Goal: Check status: Check status

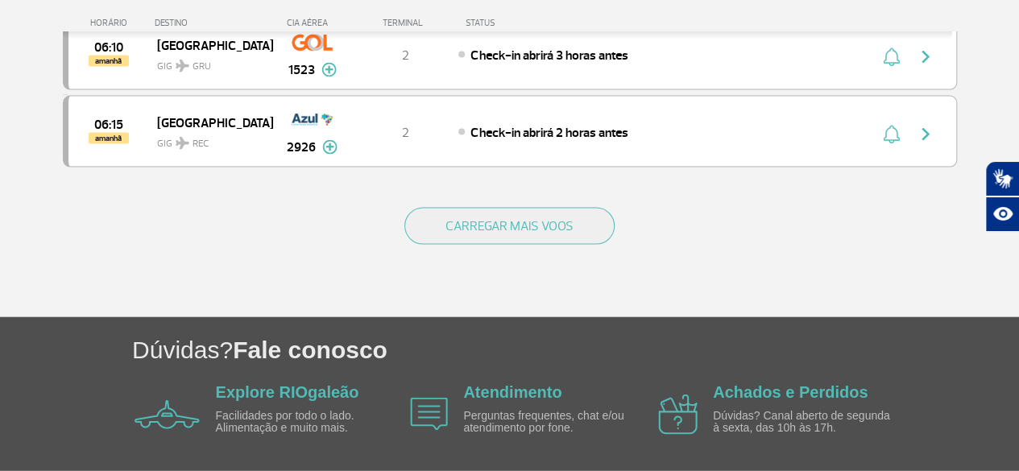
scroll to position [1690, 0]
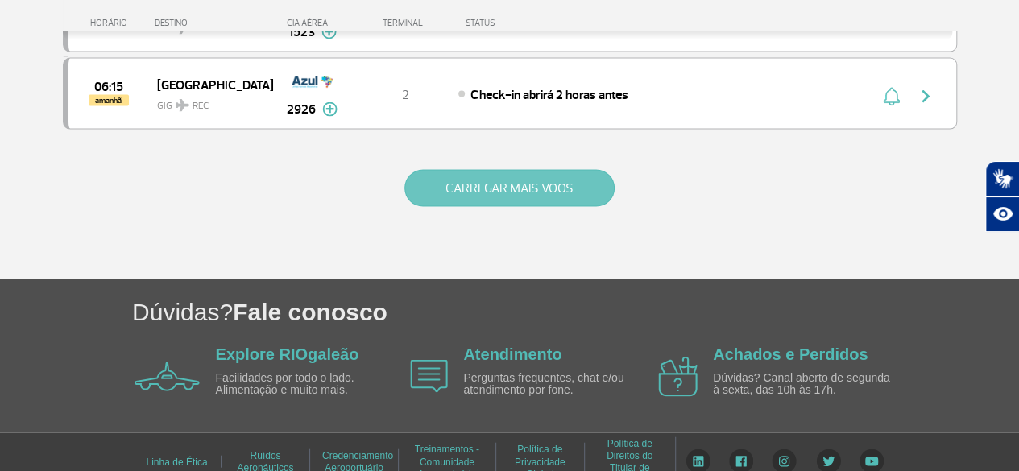
click at [556, 170] on button "CARREGAR MAIS VOOS" at bounding box center [509, 188] width 210 height 37
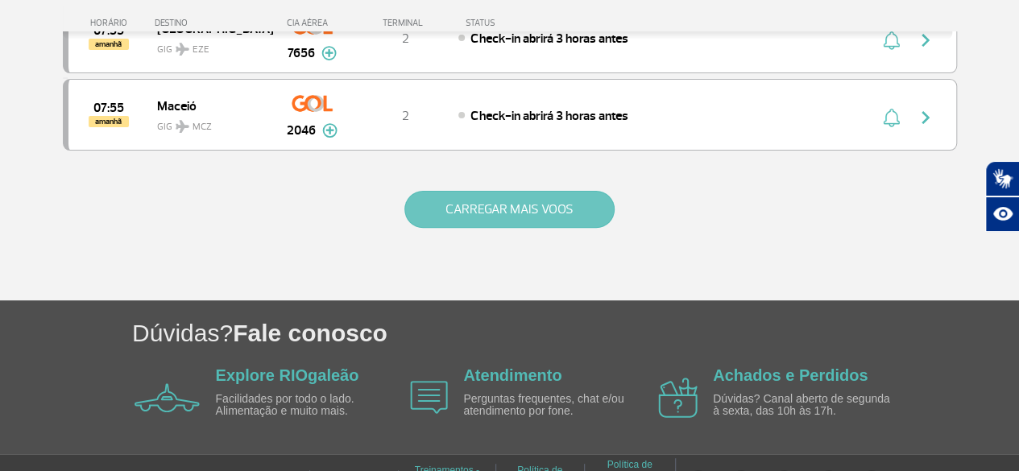
click at [548, 191] on button "CARREGAR MAIS VOOS" at bounding box center [509, 209] width 210 height 37
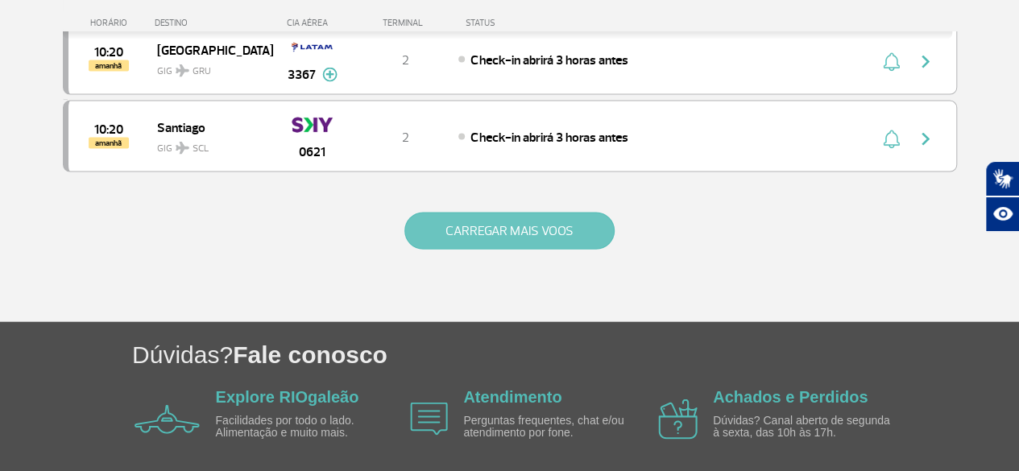
click at [552, 213] on button "CARREGAR MAIS VOOS" at bounding box center [509, 231] width 210 height 37
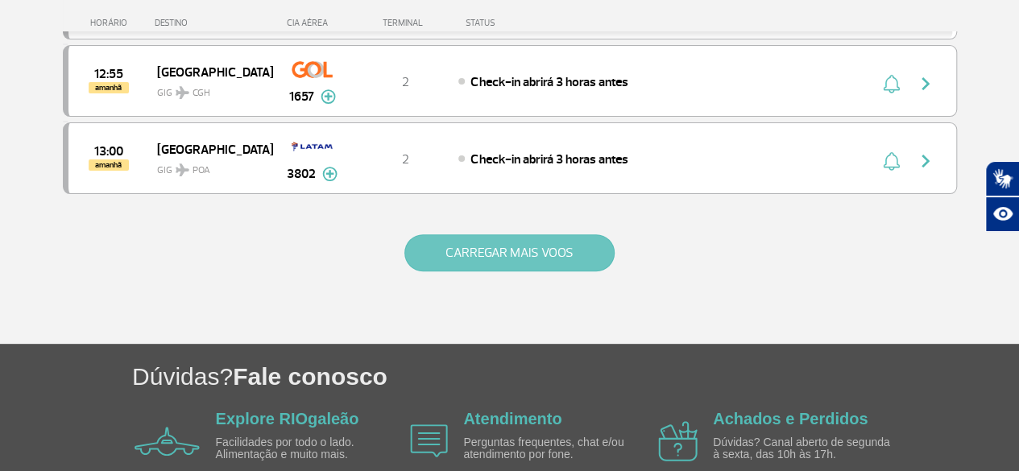
click at [547, 234] on button "CARREGAR MAIS VOOS" at bounding box center [509, 252] width 210 height 37
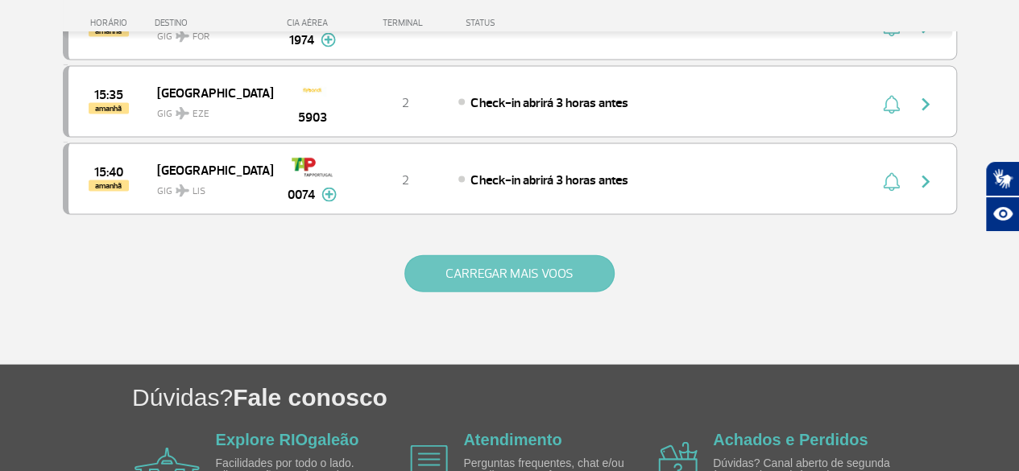
click at [540, 255] on button "CARREGAR MAIS VOOS" at bounding box center [509, 273] width 210 height 37
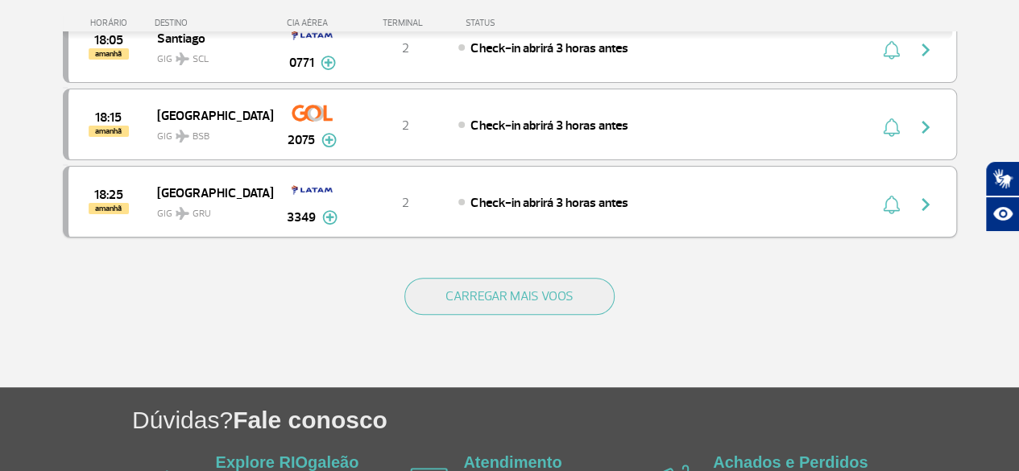
scroll to position [9291, 0]
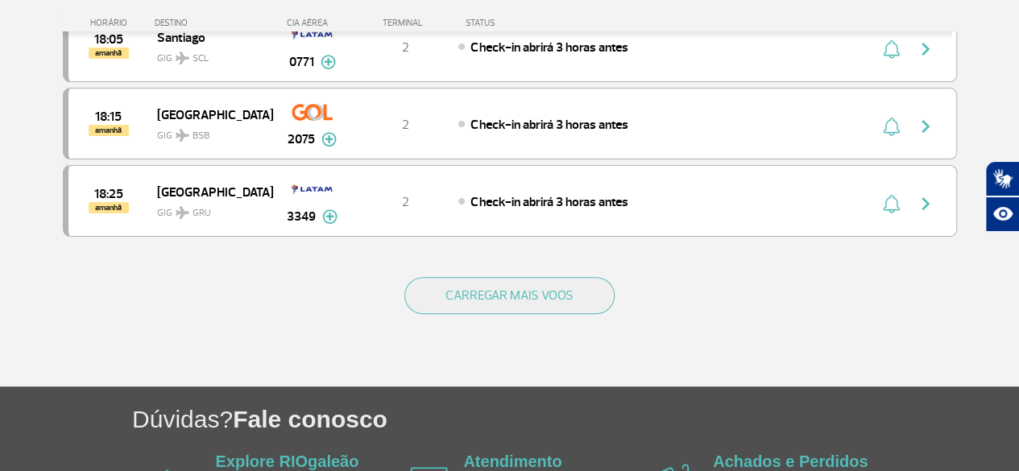
click at [524, 257] on div "CARREGAR MAIS VOOS" at bounding box center [510, 322] width 894 height 130
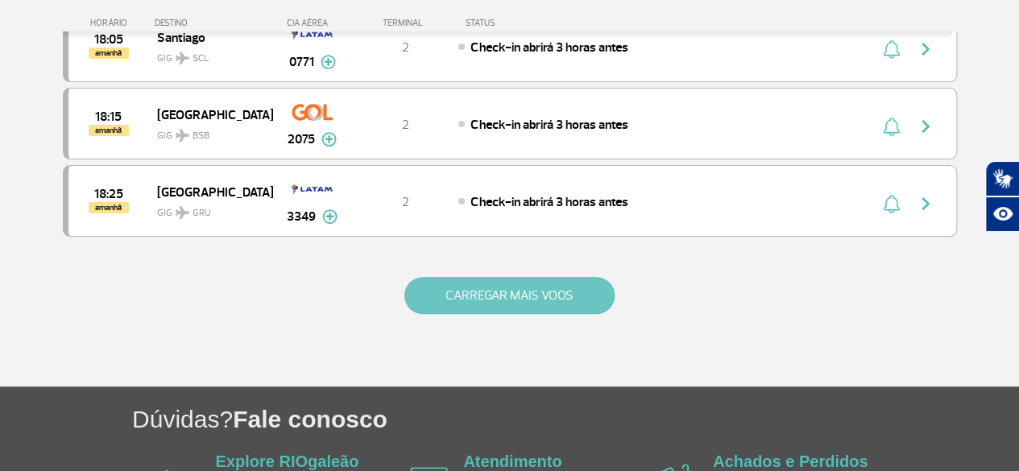
click at [522, 277] on button "CARREGAR MAIS VOOS" at bounding box center [509, 295] width 210 height 37
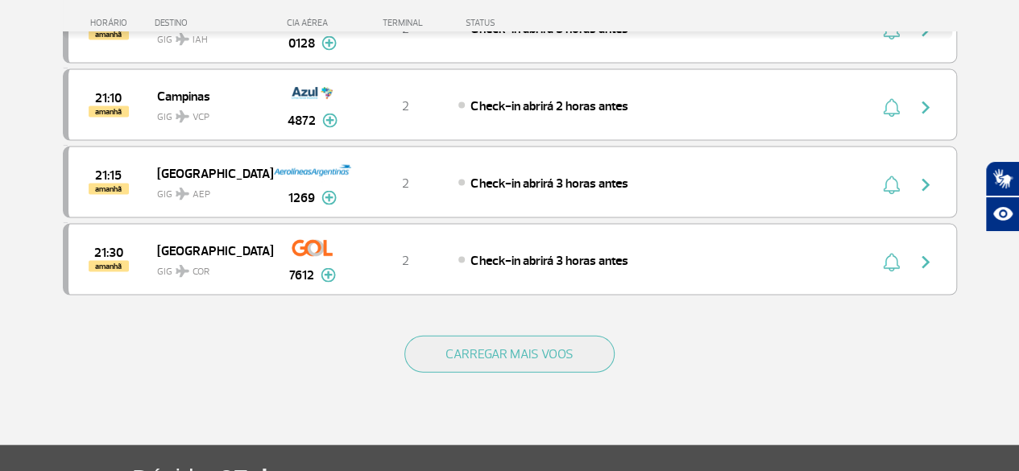
scroll to position [10815, 0]
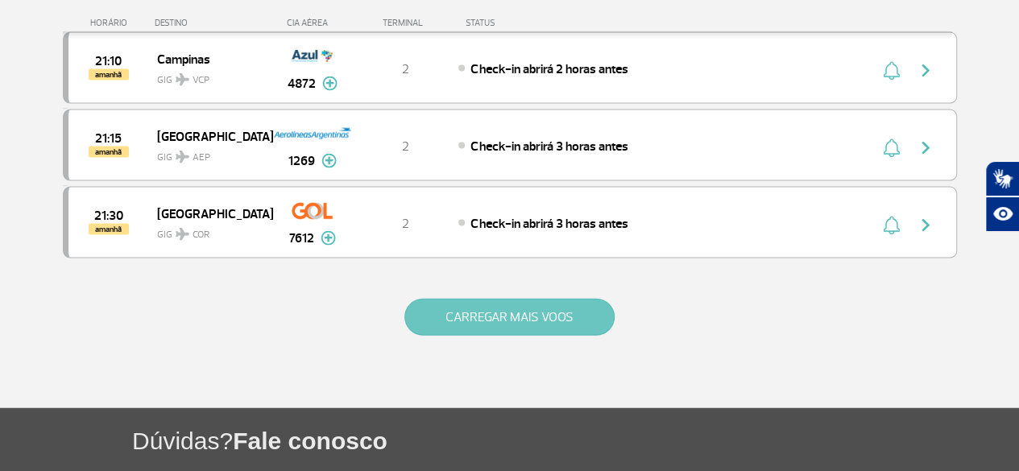
click at [536, 299] on button "CARREGAR MAIS VOOS" at bounding box center [509, 317] width 210 height 37
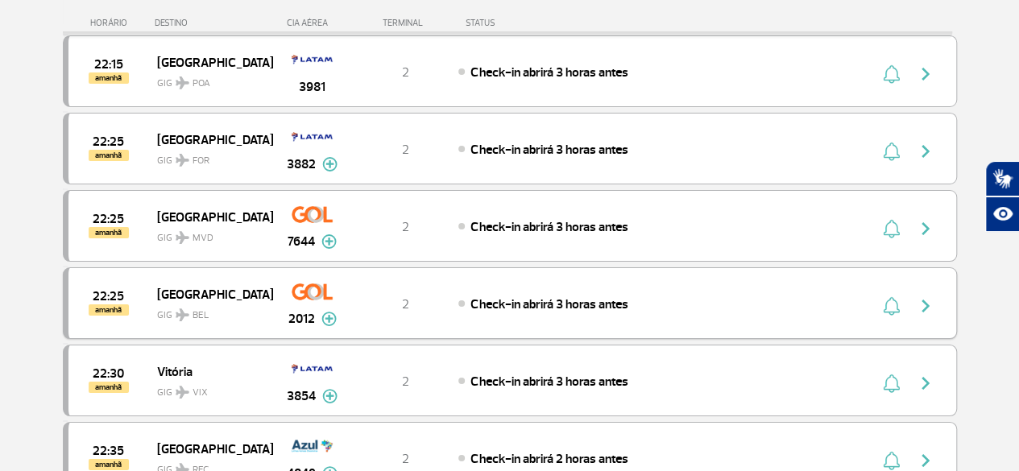
scroll to position [12265, 0]
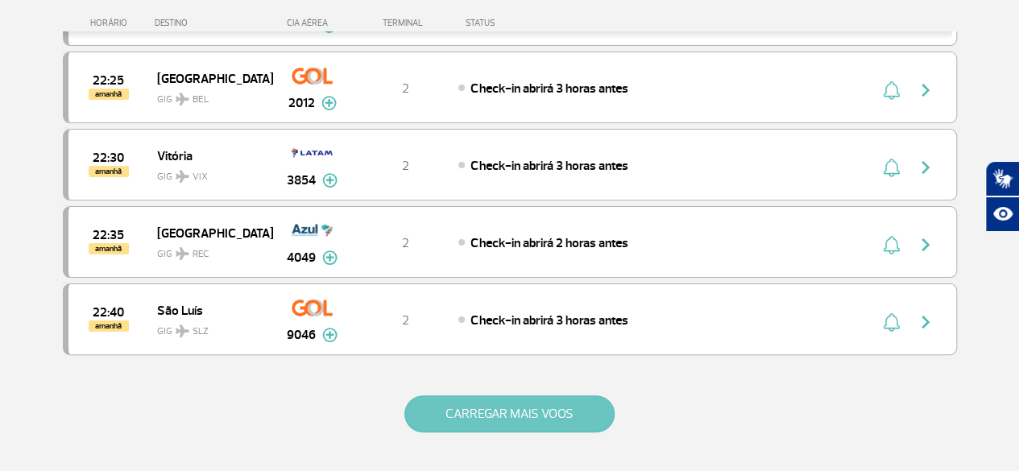
click at [547, 395] on button "CARREGAR MAIS VOOS" at bounding box center [509, 413] width 210 height 37
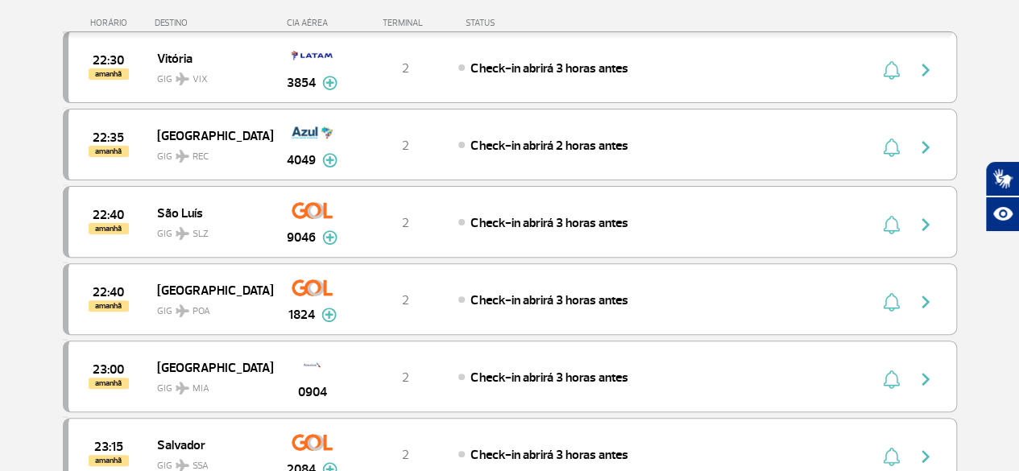
scroll to position [12471, 0]
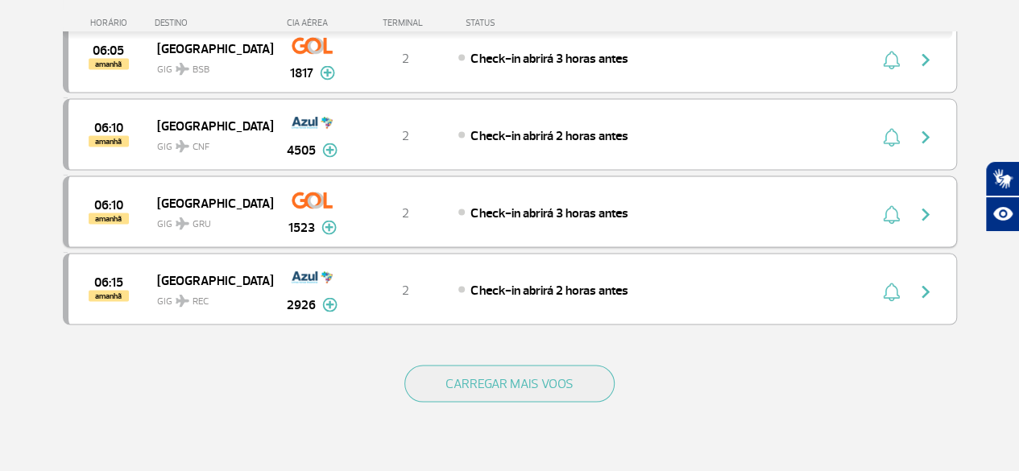
scroll to position [1609, 0]
